Goal: Transaction & Acquisition: Purchase product/service

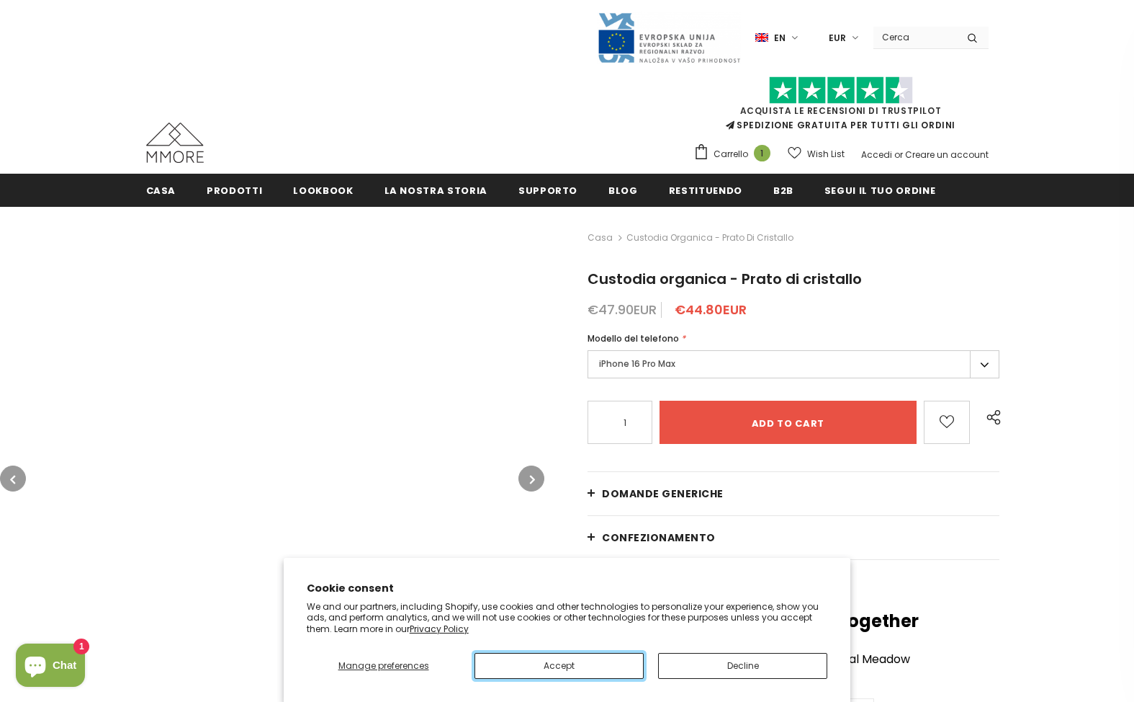
click at [559, 665] on button "Accept" at bounding box center [559, 666] width 169 height 26
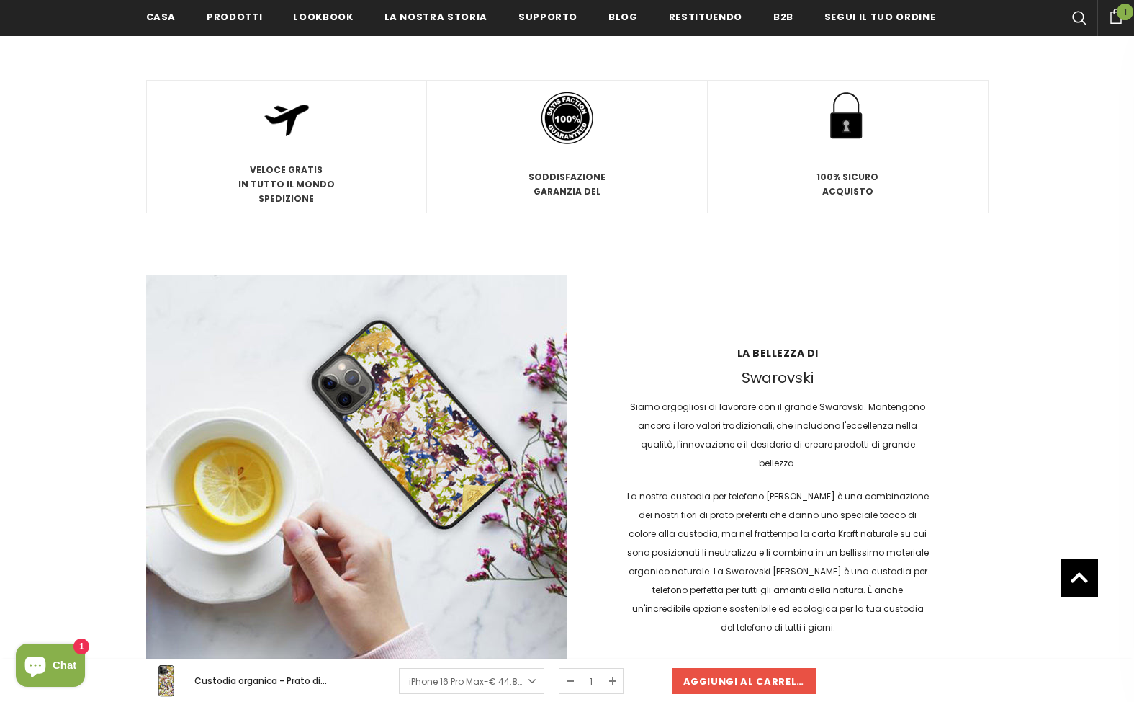
scroll to position [2105, 0]
